Goal: Navigation & Orientation: Find specific page/section

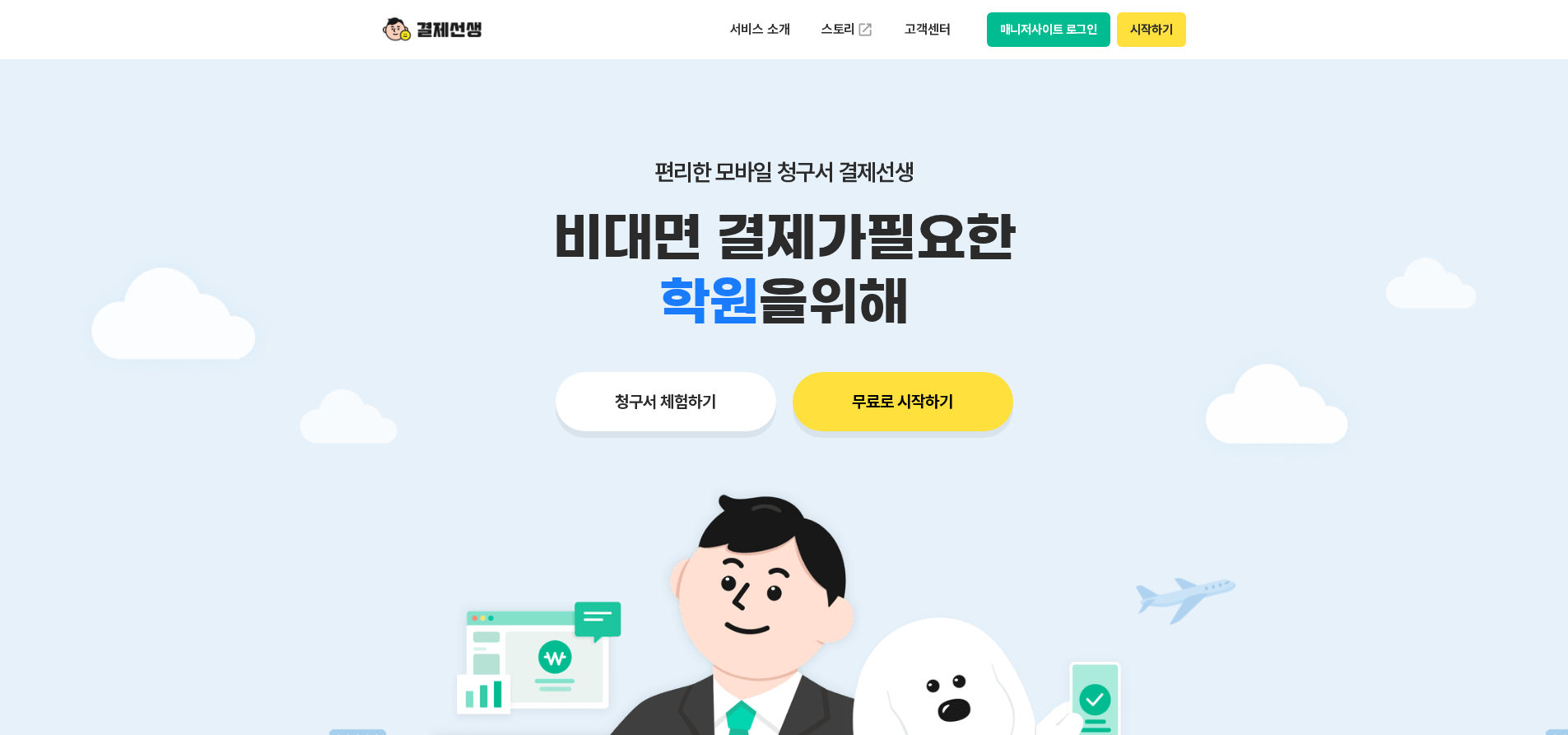
click at [1030, 47] on div "서비스 소개 스토리 고객센터 매니저사이트 로그인 시작하기" at bounding box center [784, 29] width 843 height 59
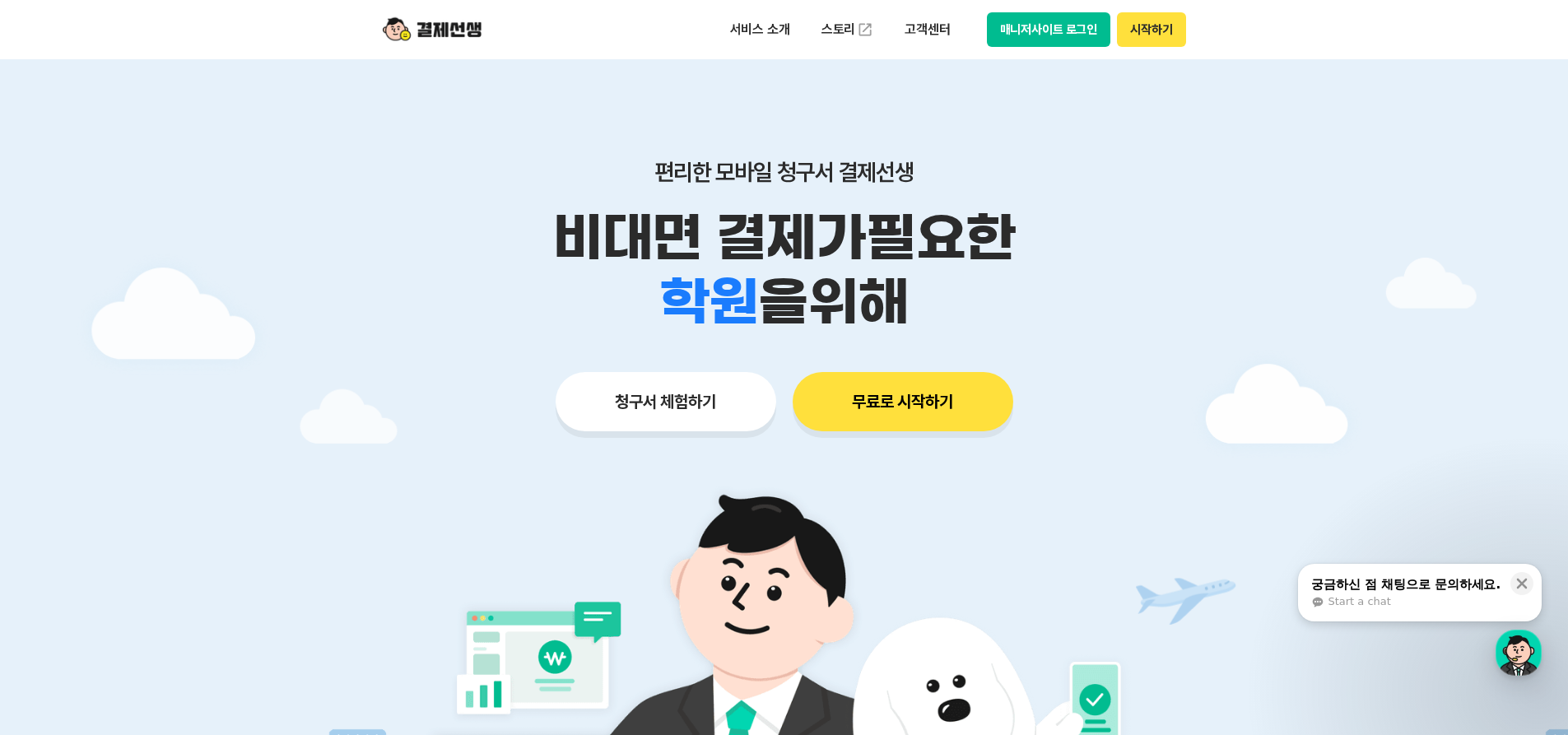
click at [1032, 43] on button "매니저사이트 로그인" at bounding box center [1048, 29] width 125 height 34
click at [1017, 2] on div "서비스 소개 스토리 고객센터 매니저사이트 로그인 시작하기" at bounding box center [784, 29] width 843 height 59
click at [1024, 23] on button "매니저사이트 로그인" at bounding box center [1048, 29] width 125 height 34
click at [1023, 23] on button "매니저사이트 로그인" at bounding box center [1048, 29] width 125 height 34
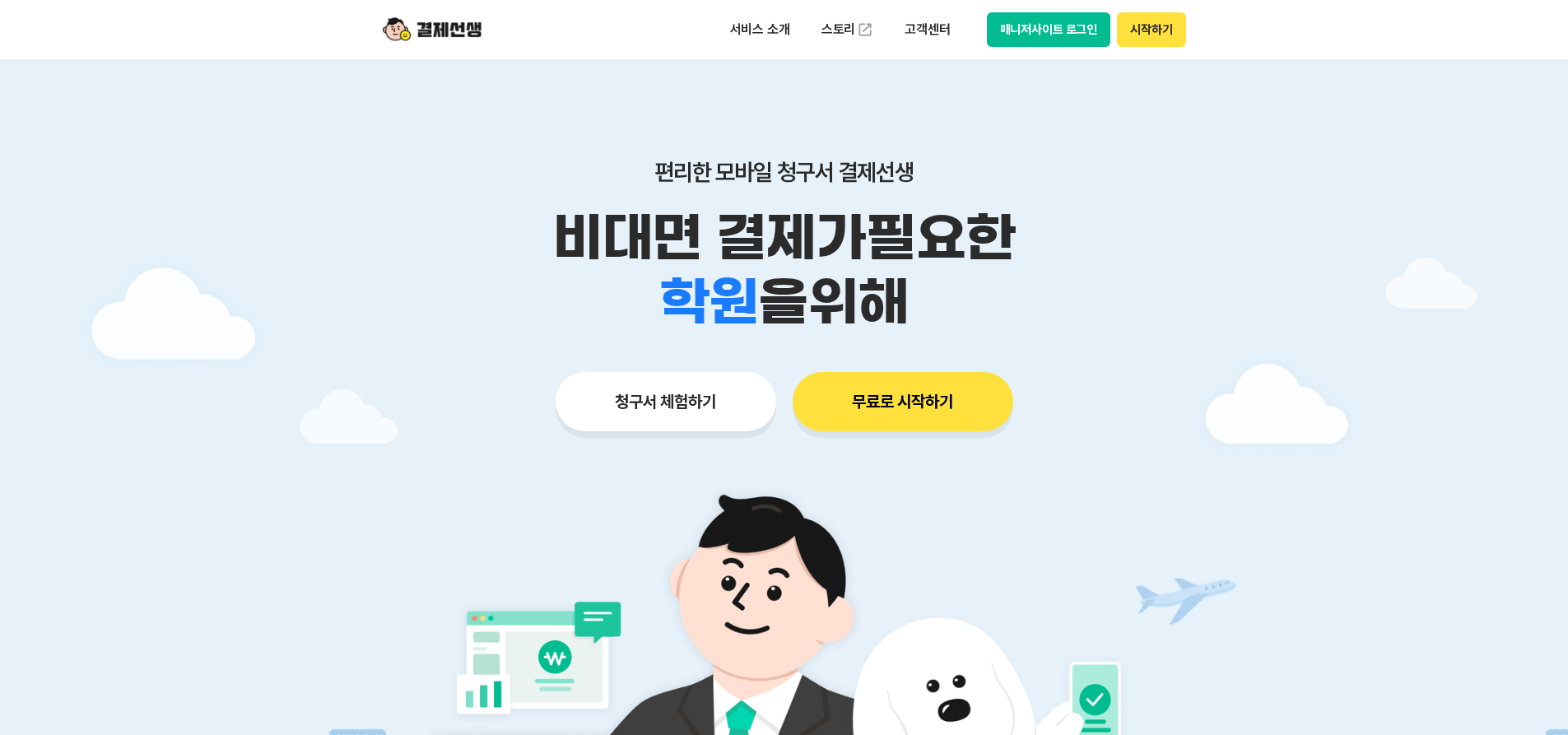
click at [1023, 36] on button "매니저사이트 로그인" at bounding box center [1048, 29] width 125 height 34
